Goal: Information Seeking & Learning: Learn about a topic

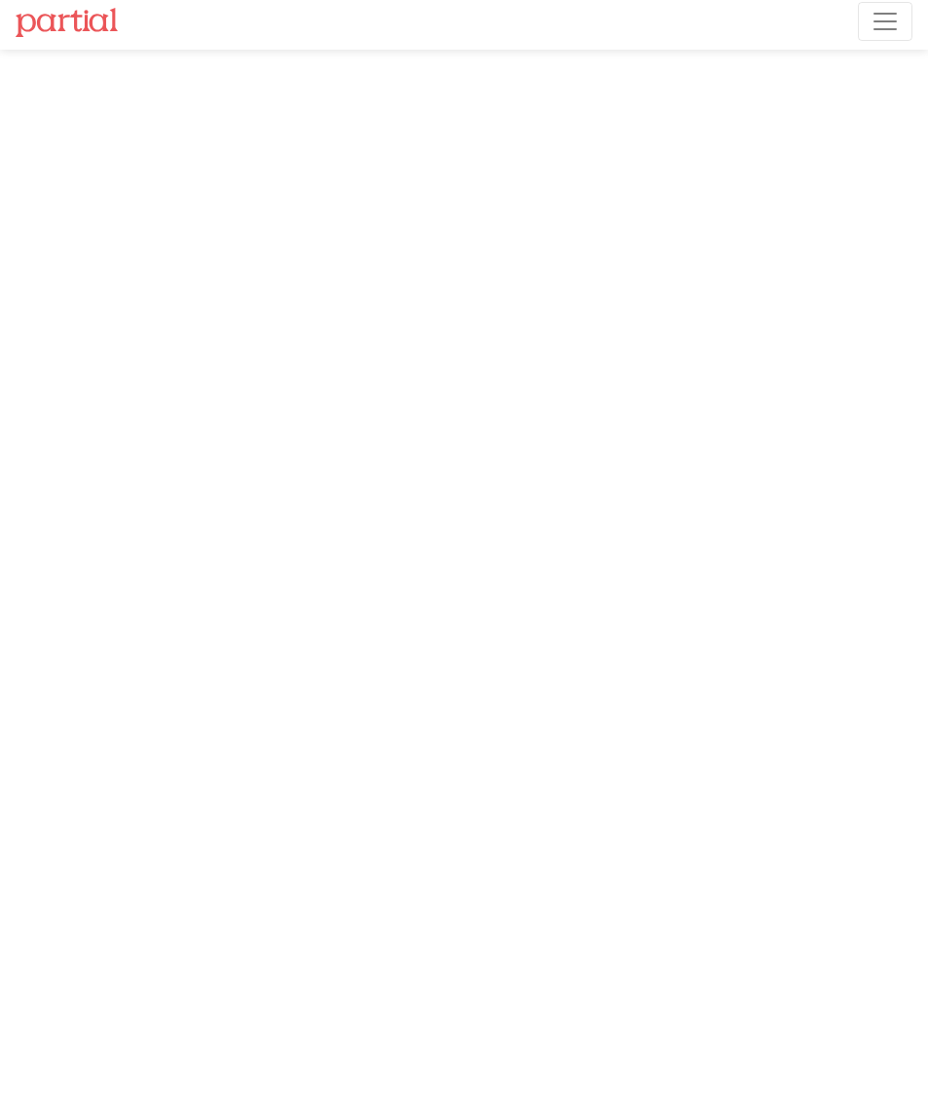
scroll to position [80, 0]
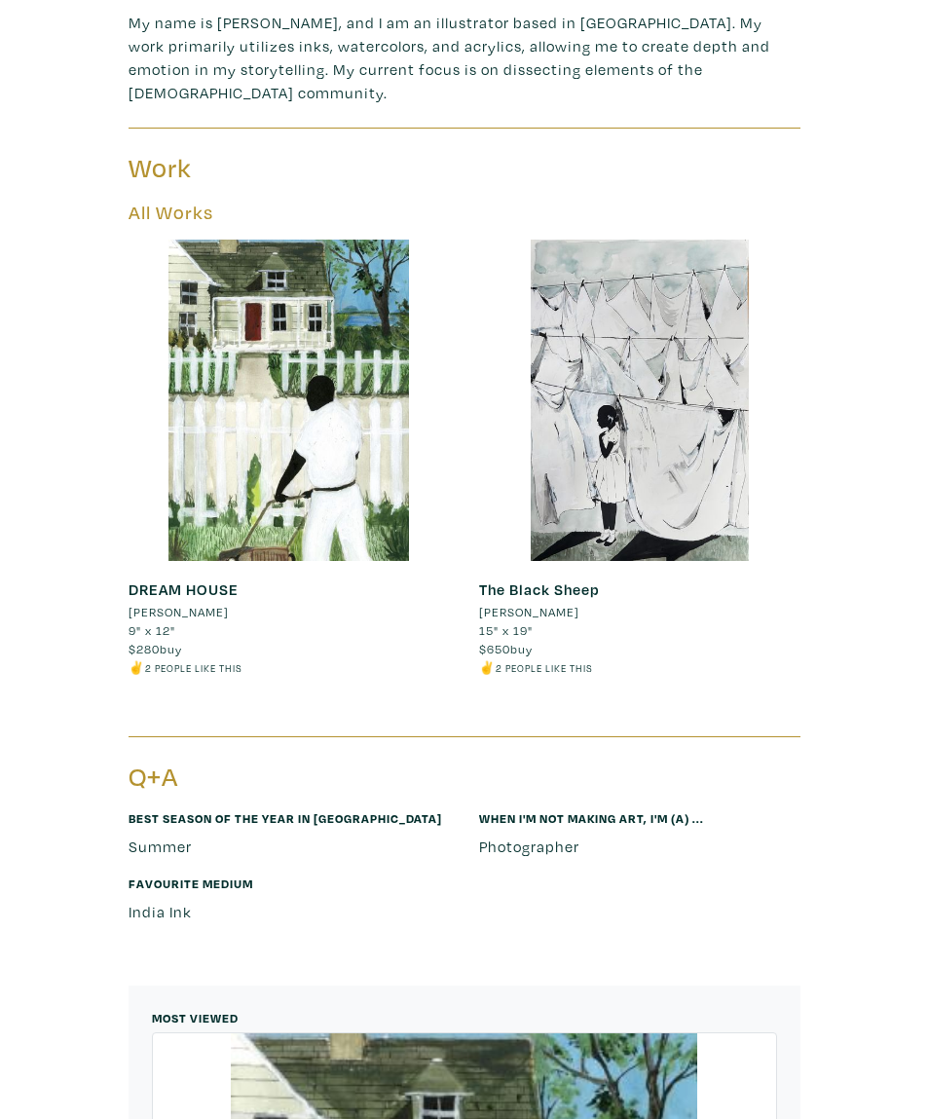
scroll to position [587, 0]
click at [187, 298] on div at bounding box center [289, 399] width 321 height 321
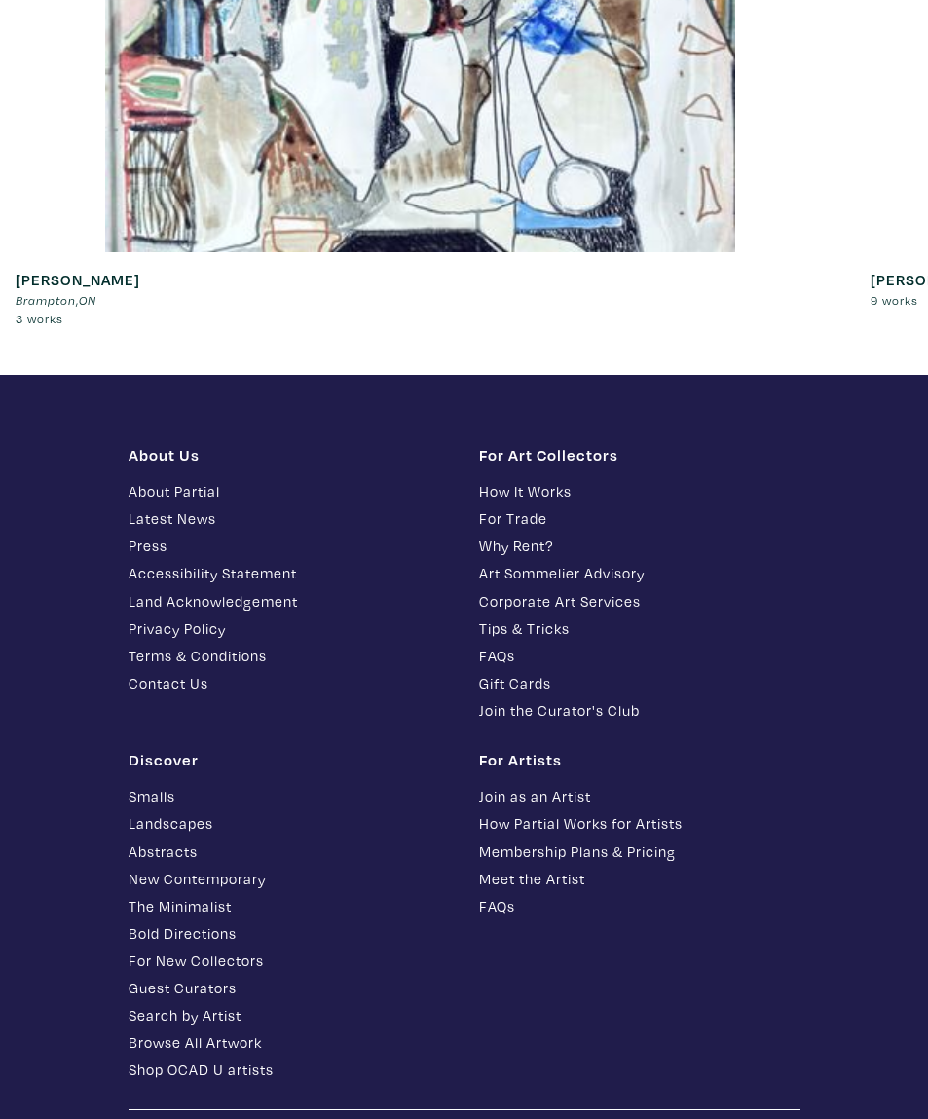
scroll to position [5400, 0]
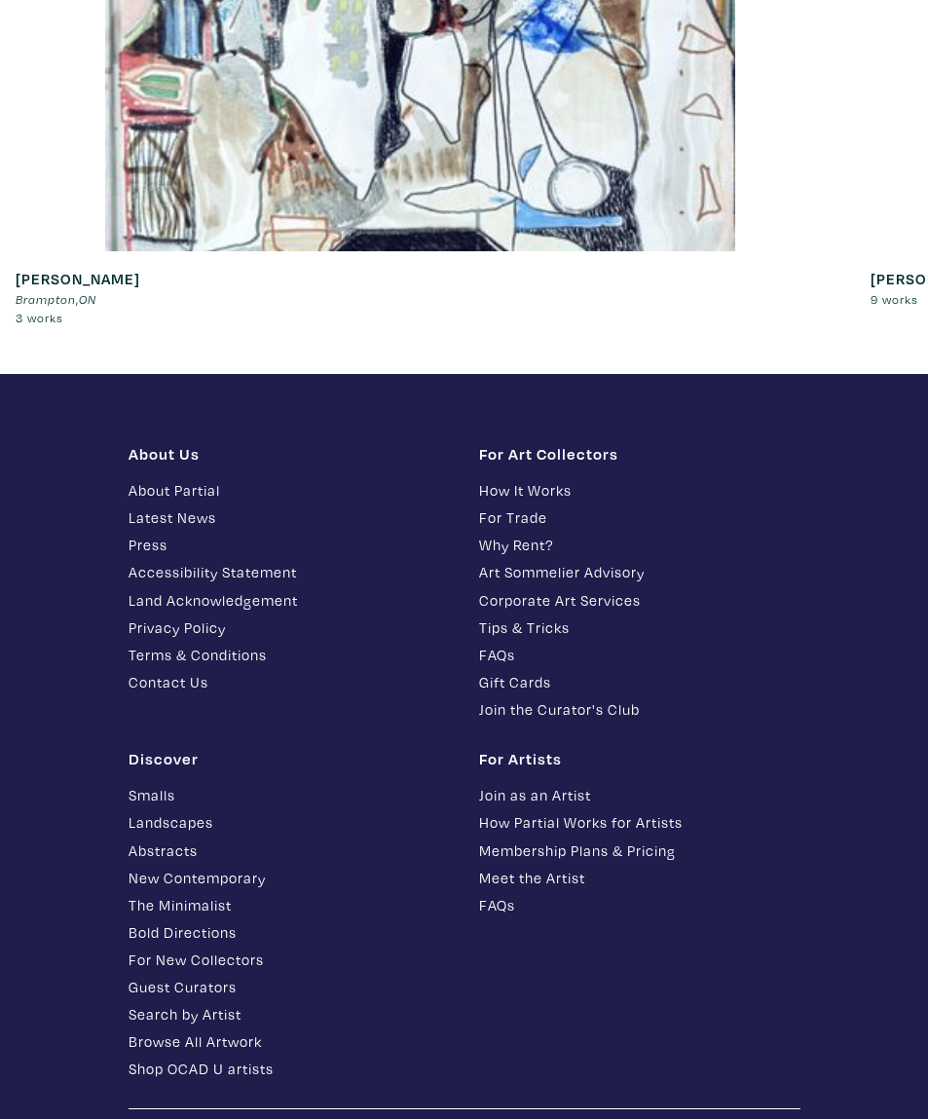
click at [670, 834] on link "How Partial Works for Artists" at bounding box center [639, 822] width 321 height 22
